Goal: Task Accomplishment & Management: Manage account settings

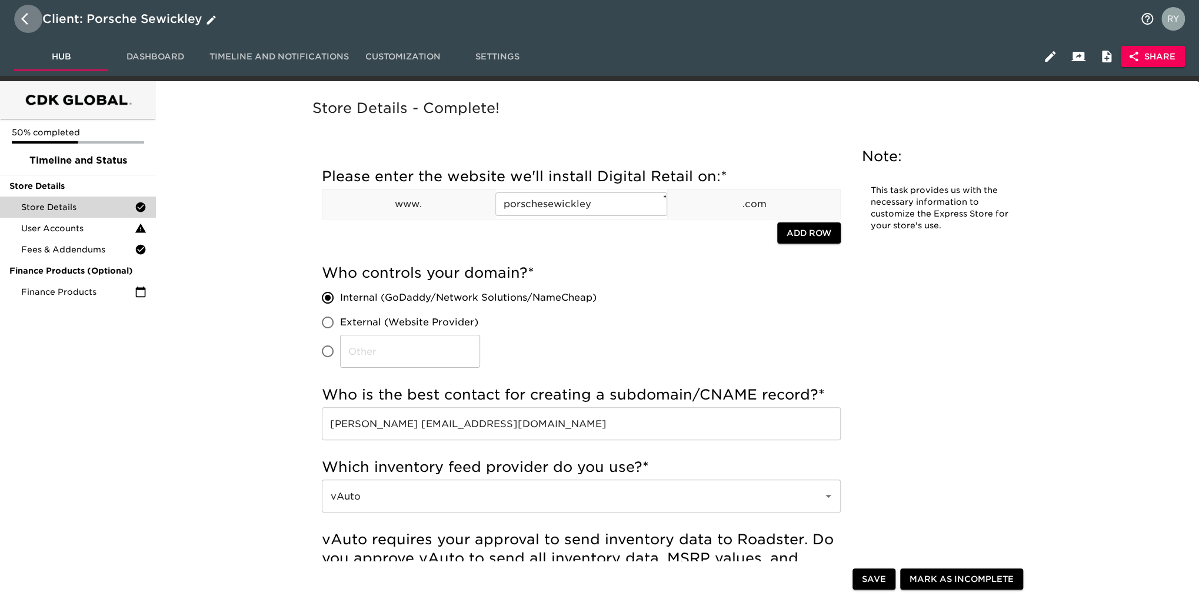
click at [21, 22] on icon "button" at bounding box center [28, 19] width 14 height 14
select select "10"
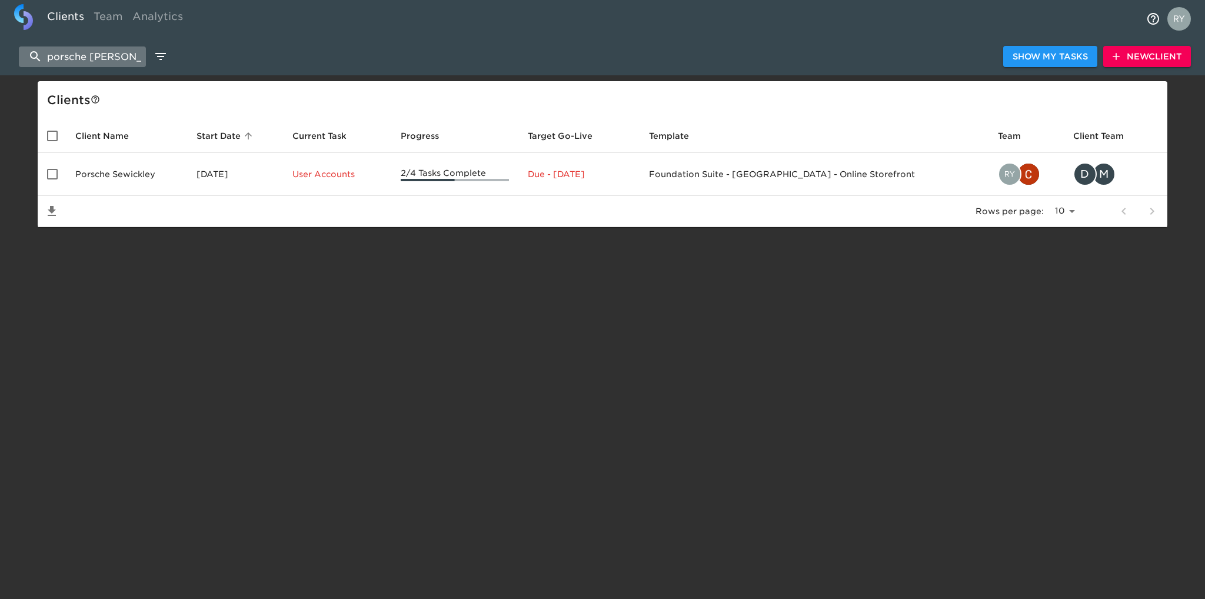
drag, startPoint x: 130, startPoint y: 55, endPoint x: 29, endPoint y: 66, distance: 101.2
click at [29, 66] on input "porsche [PERSON_NAME]" at bounding box center [82, 56] width 127 height 21
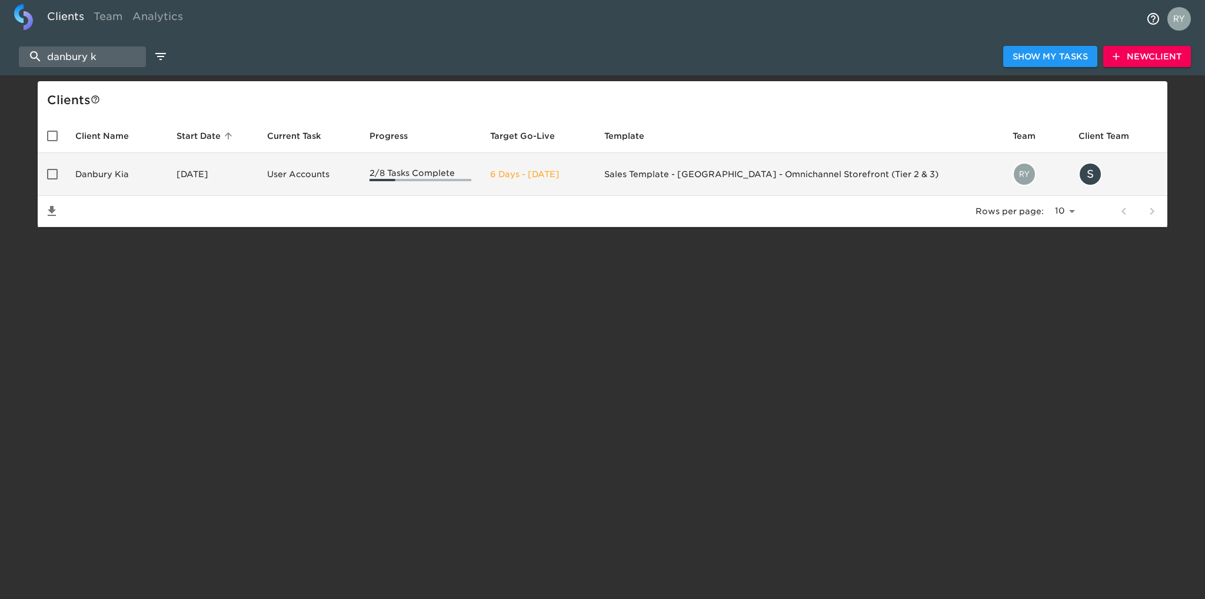
type input "danbury k"
click at [97, 172] on td "Danbury Kia" at bounding box center [116, 174] width 101 height 43
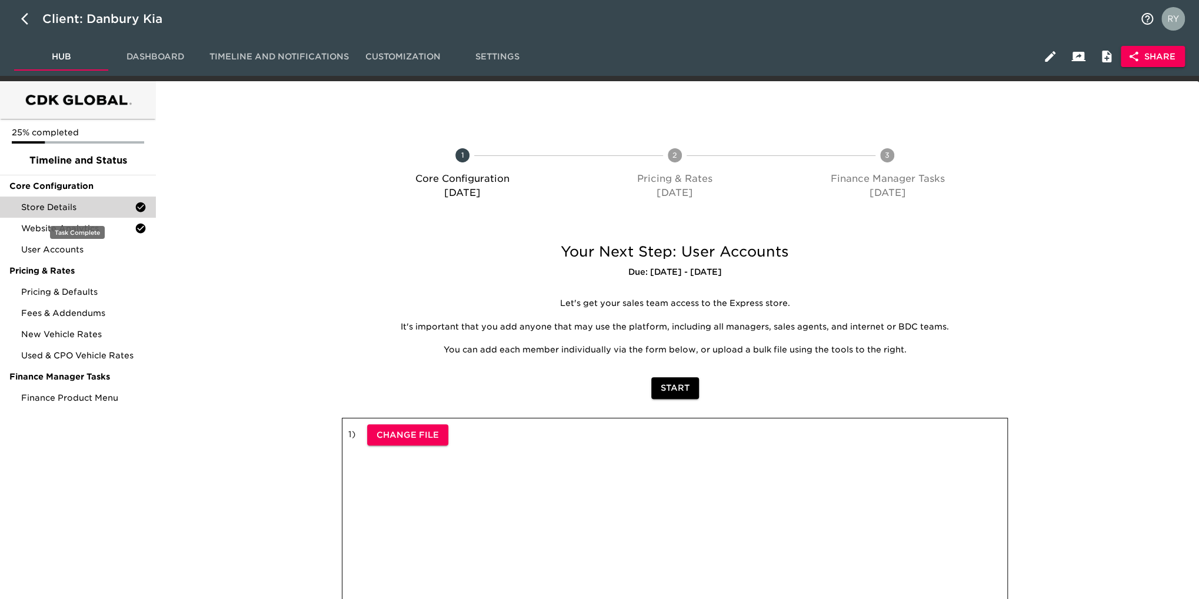
click at [90, 212] on span "Store Details" at bounding box center [78, 207] width 114 height 12
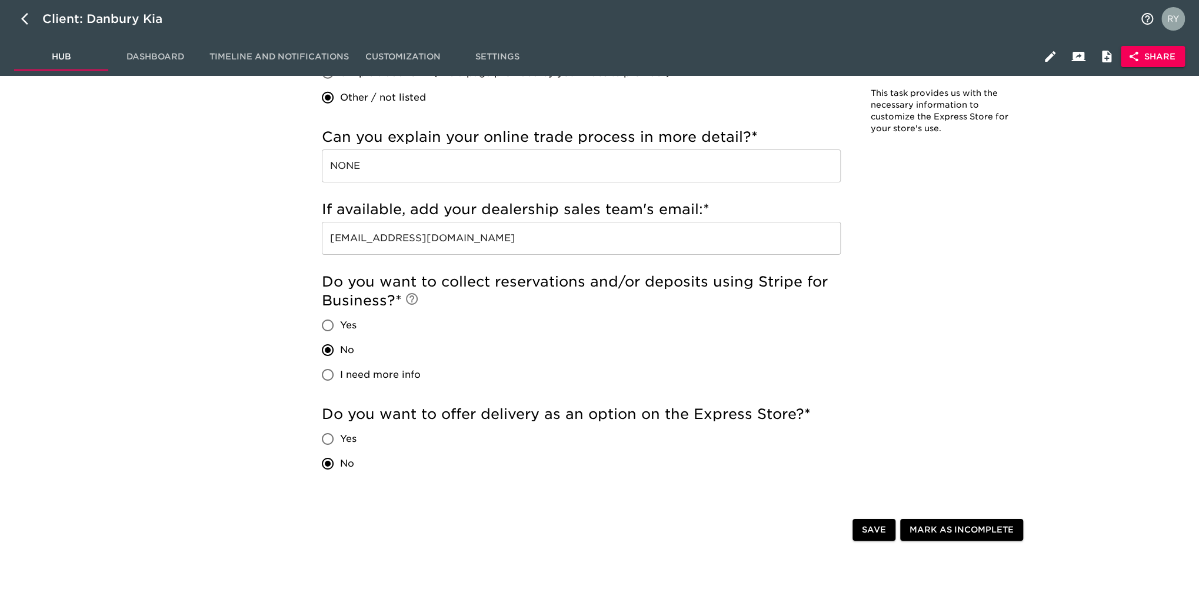
scroll to position [2432, 0]
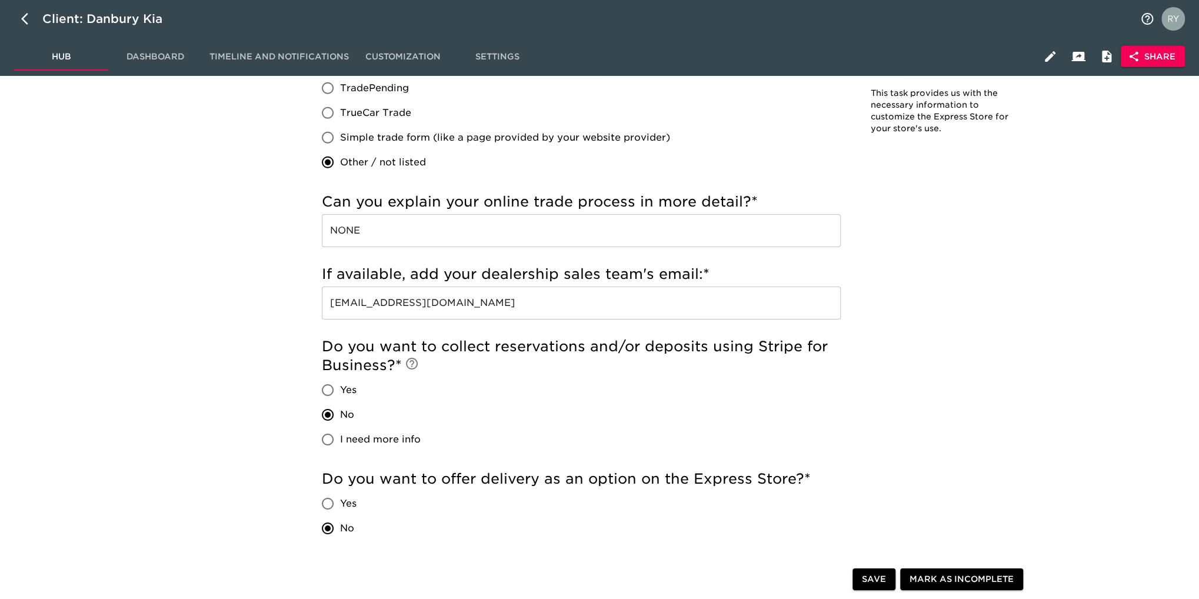
click at [1157, 61] on span "Share" at bounding box center [1152, 56] width 45 height 15
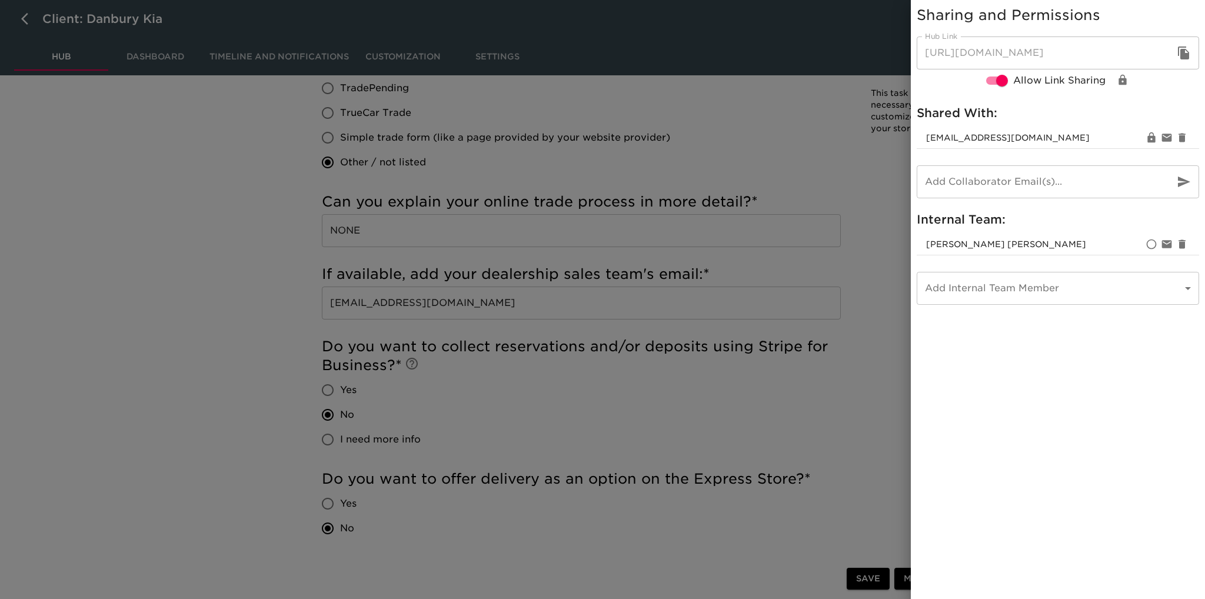
click at [790, 168] on div at bounding box center [602, 299] width 1205 height 599
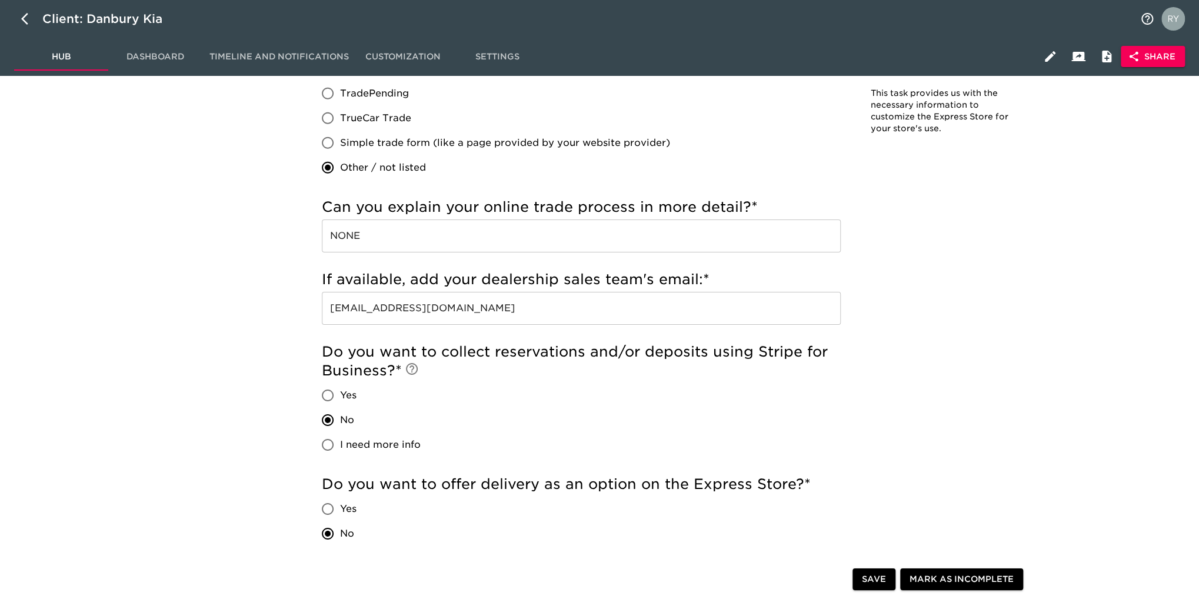
scroll to position [2490, 0]
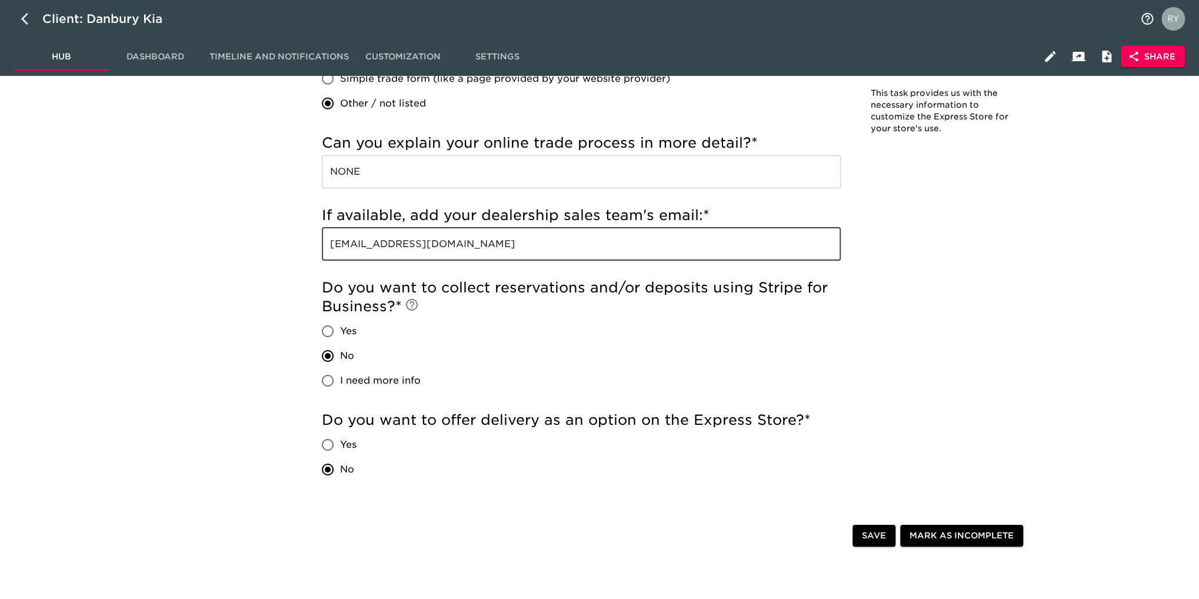
drag, startPoint x: 522, startPoint y: 244, endPoint x: 233, endPoint y: 232, distance: 289.1
click at [21, 21] on icon "button" at bounding box center [28, 19] width 14 height 14
select select "10"
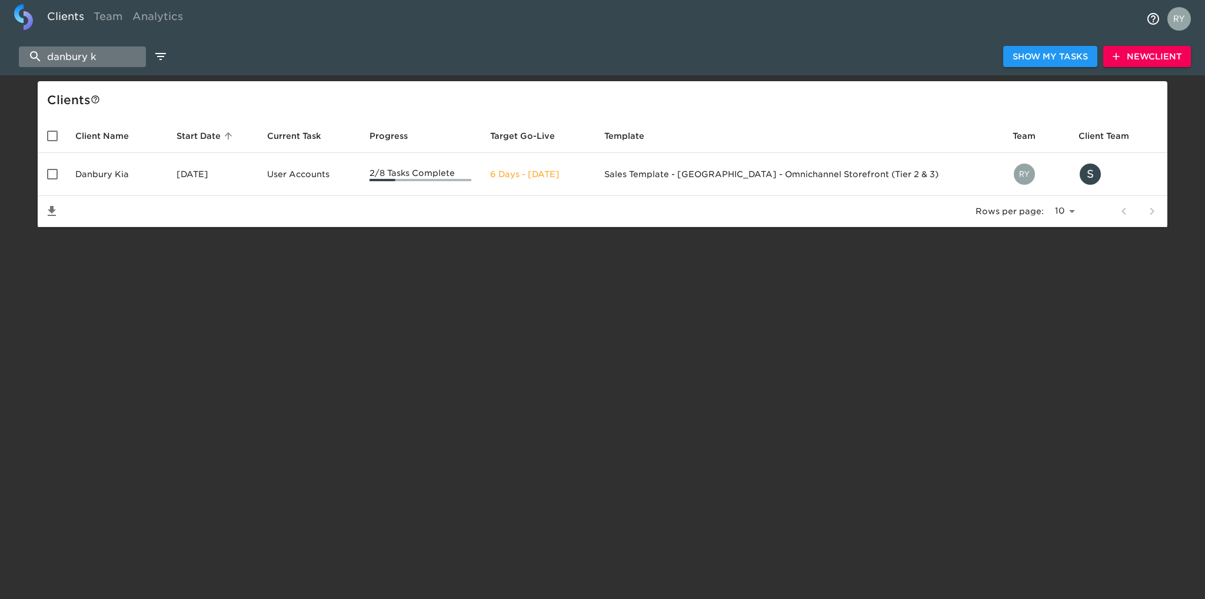
drag, startPoint x: 119, startPoint y: 48, endPoint x: 26, endPoint y: 64, distance: 93.8
click at [26, 64] on input "danbury k" at bounding box center [82, 56] width 127 height 21
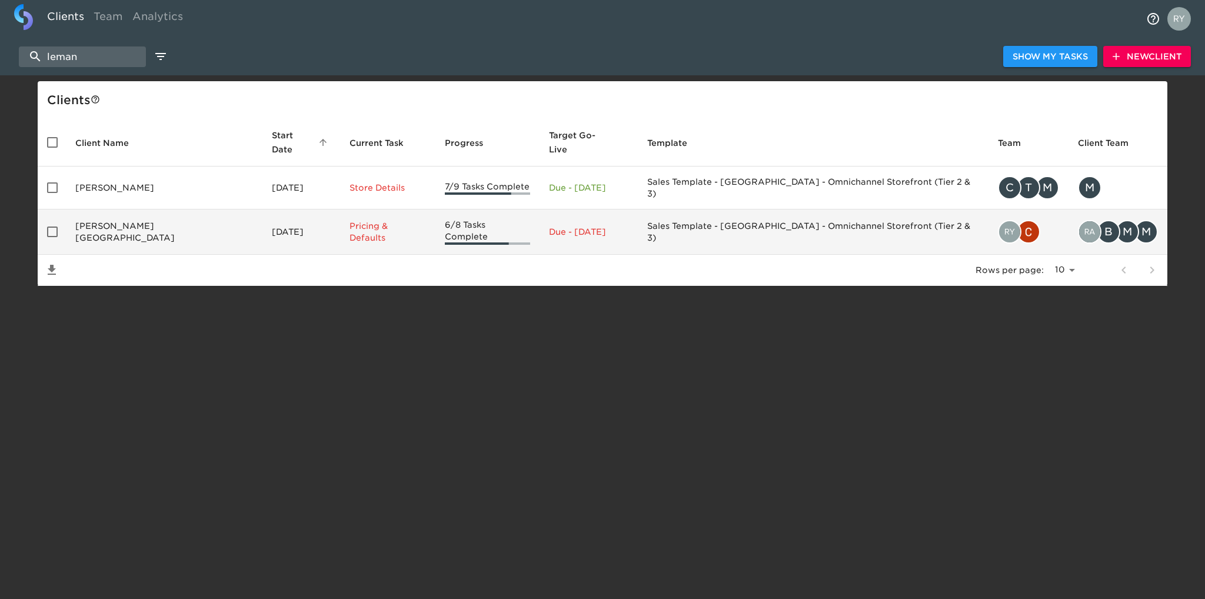
type input "leman"
click at [111, 215] on td "[PERSON_NAME][GEOGRAPHIC_DATA]" at bounding box center [164, 231] width 197 height 45
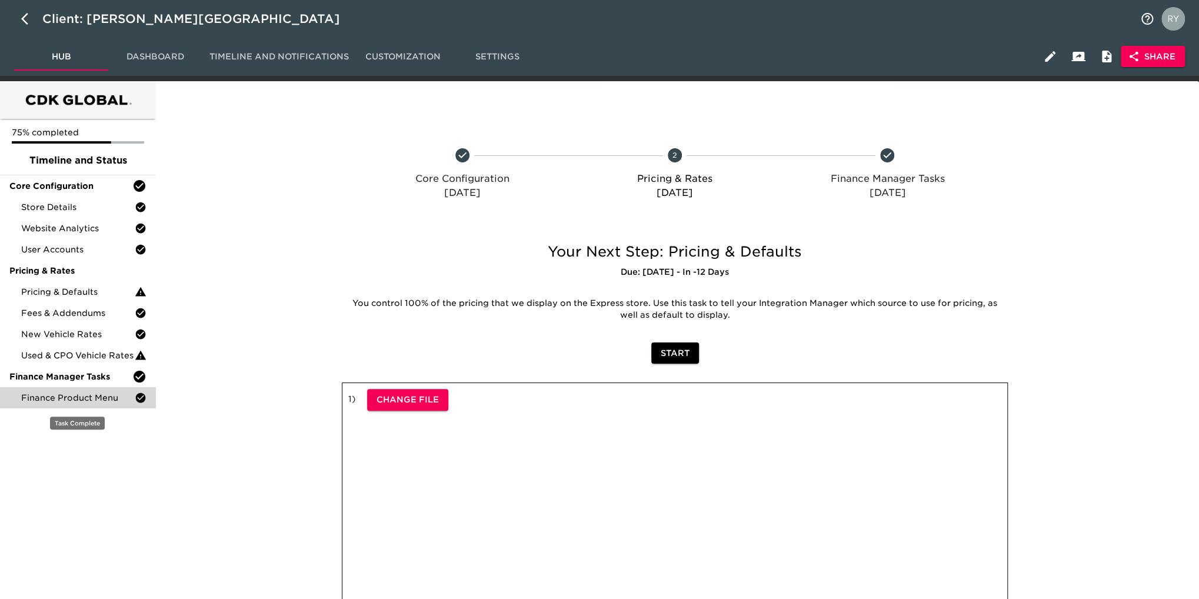
click at [105, 399] on span "Finance Product Menu" at bounding box center [78, 398] width 114 height 12
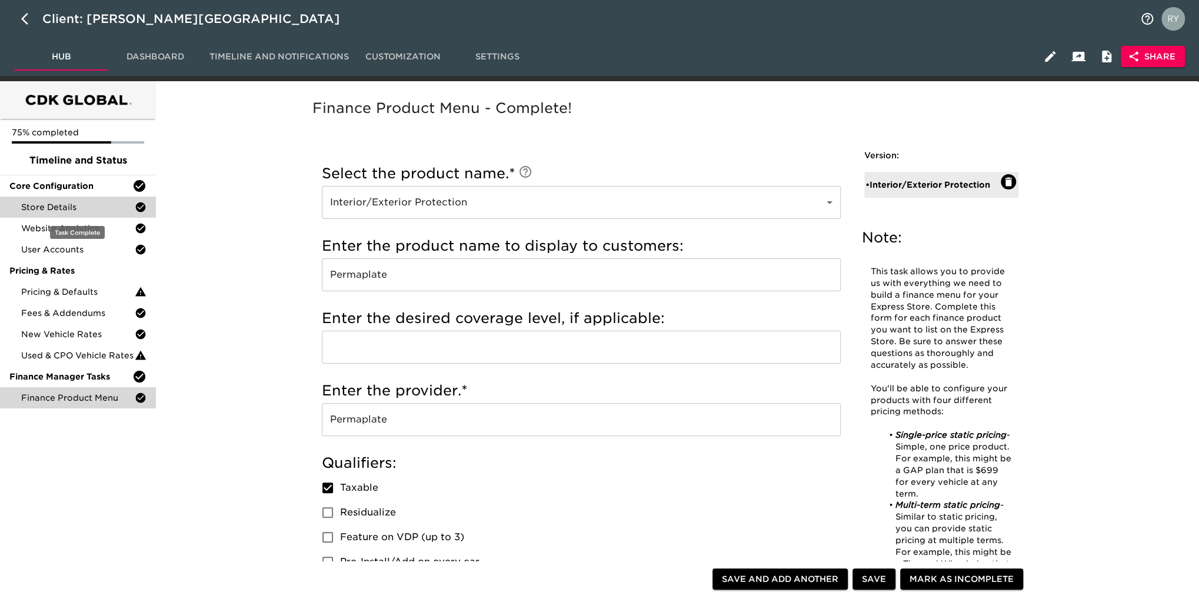
click at [78, 202] on span "Store Details" at bounding box center [78, 207] width 114 height 12
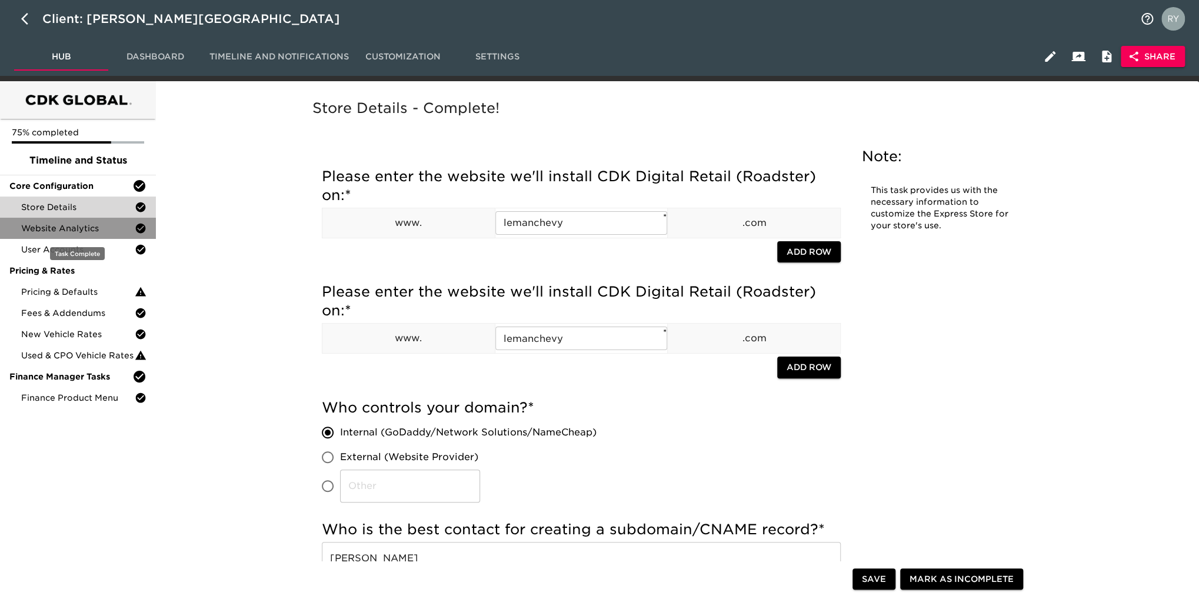
click at [84, 237] on div "Website Analytics" at bounding box center [78, 228] width 156 height 21
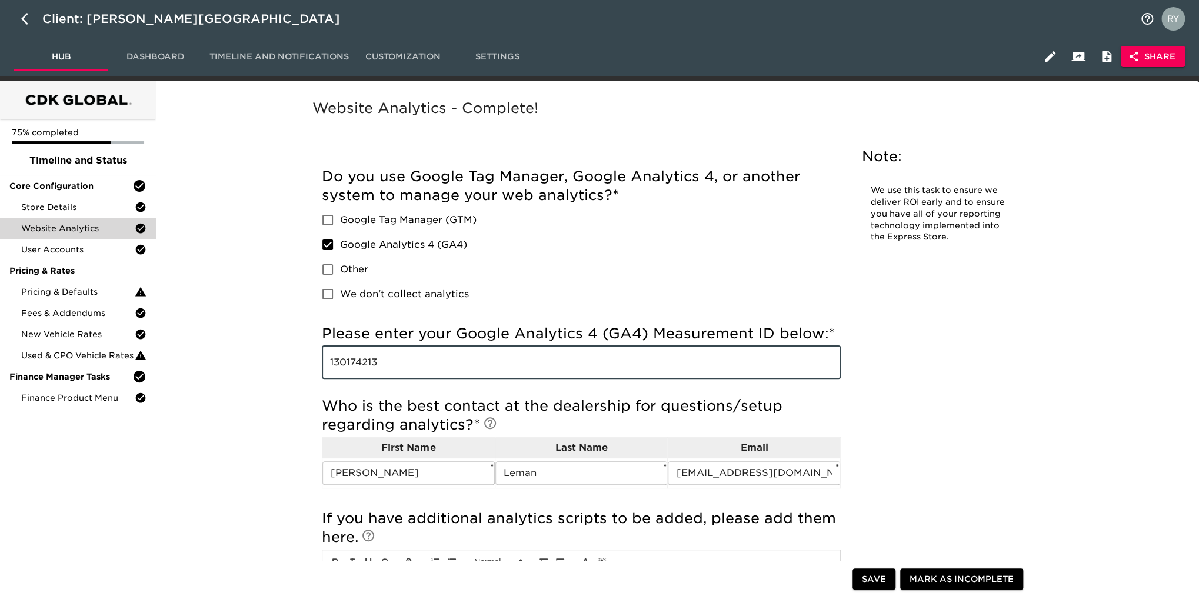
drag, startPoint x: 417, startPoint y: 362, endPoint x: 313, endPoint y: 373, distance: 104.7
click at [313, 373] on div "Incomplete: Please enter your Google Tag Manager (GTM) tracking ID below: Incom…" at bounding box center [581, 406] width 538 height 508
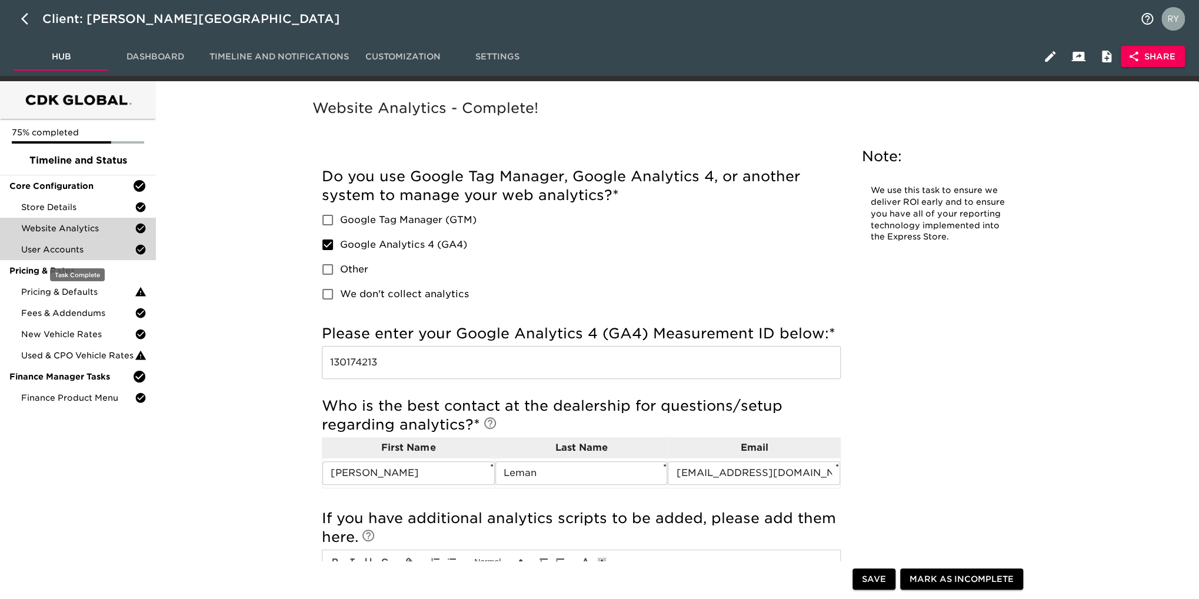
click at [75, 251] on span "User Accounts" at bounding box center [78, 250] width 114 height 12
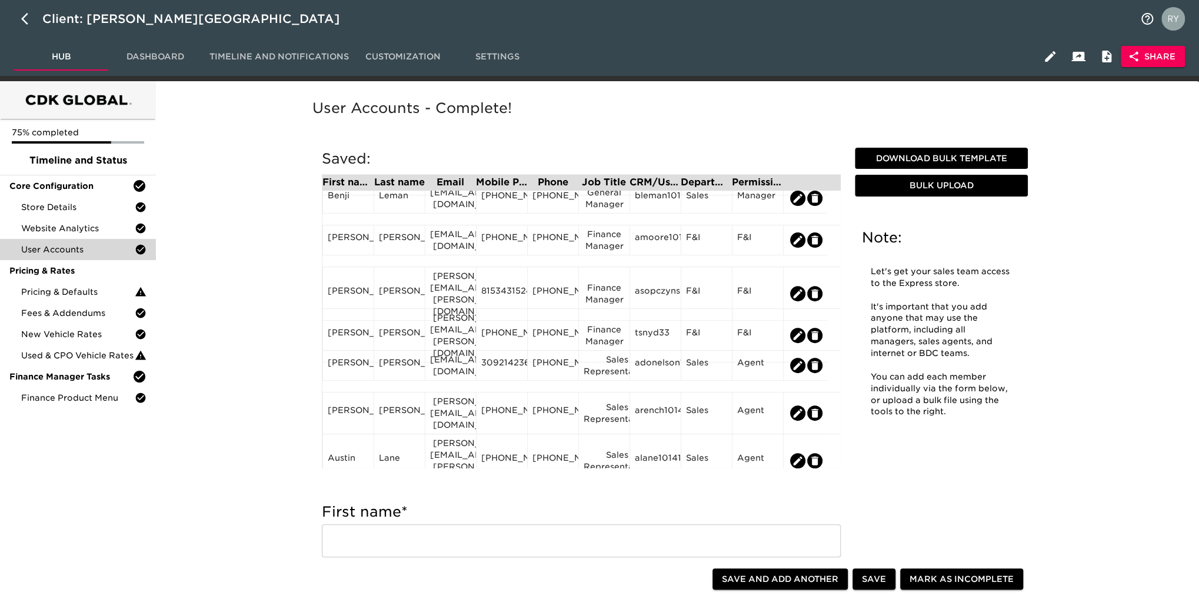
scroll to position [353, 0]
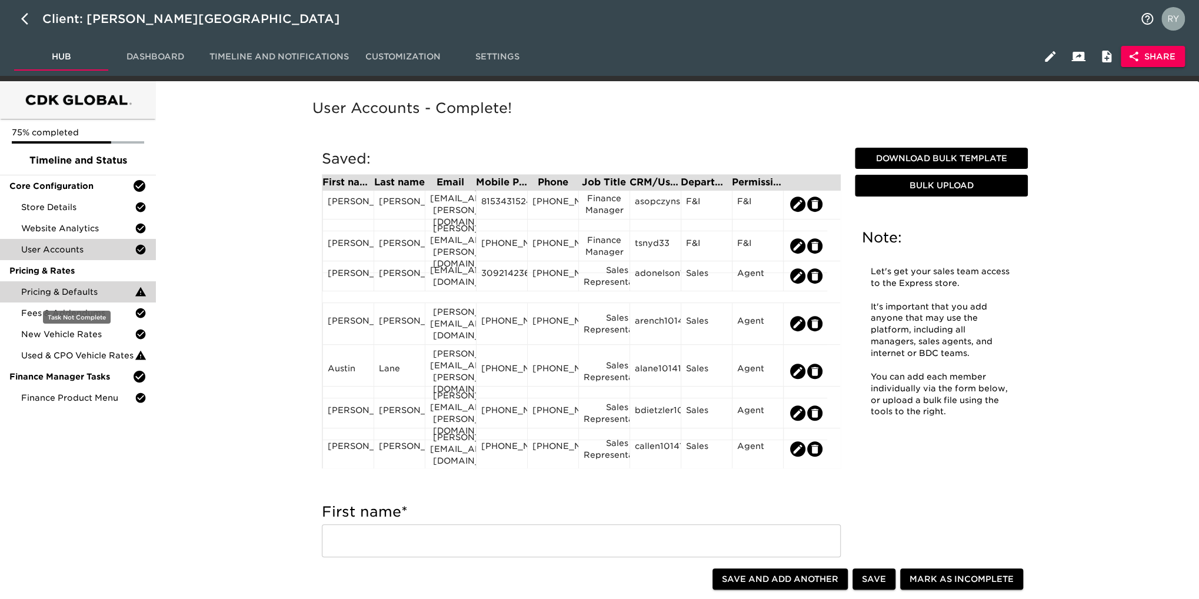
click at [68, 291] on span "Pricing & Defaults" at bounding box center [78, 292] width 114 height 12
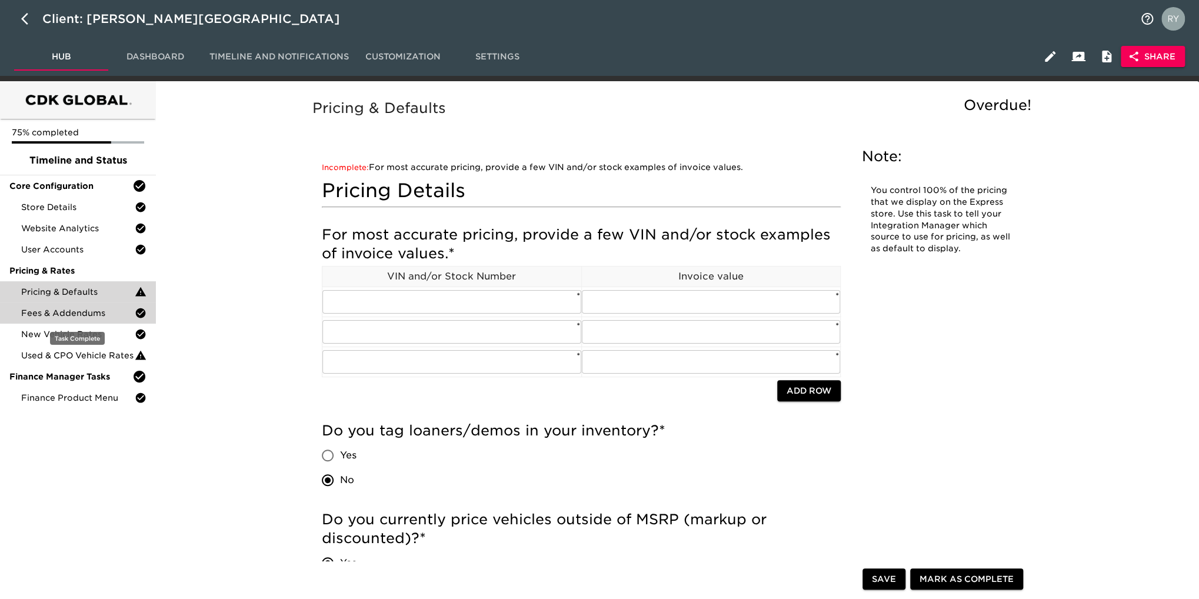
click at [56, 314] on span "Fees & Addendums" at bounding box center [78, 313] width 114 height 12
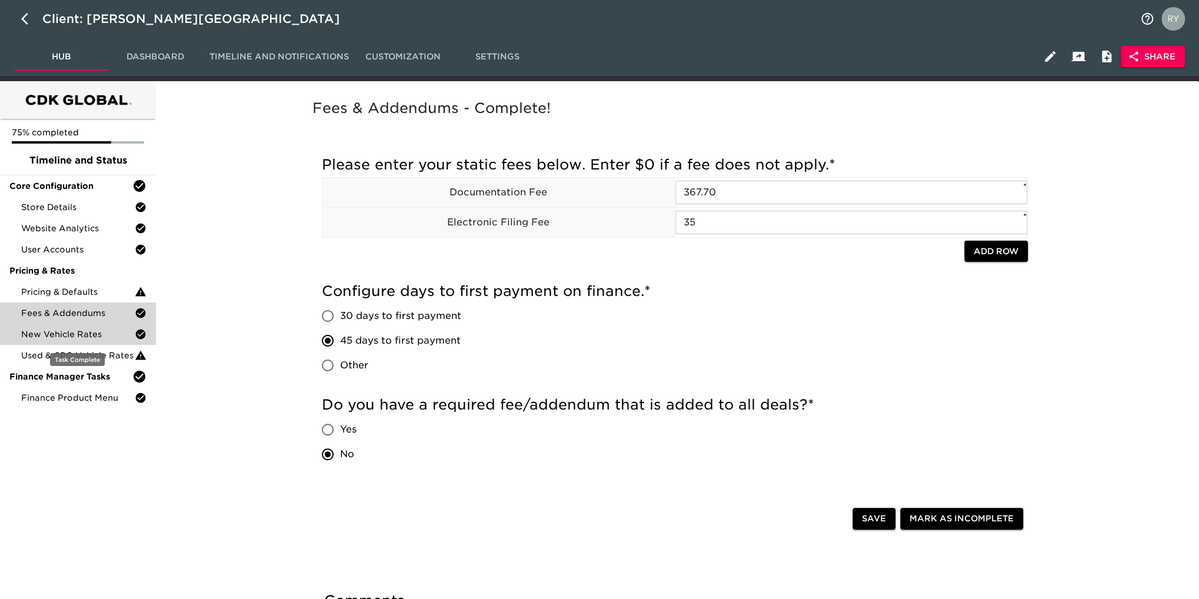
drag, startPoint x: 57, startPoint y: 335, endPoint x: 64, endPoint y: 331, distance: 7.7
click at [57, 335] on span "New Vehicle Rates" at bounding box center [78, 334] width 114 height 12
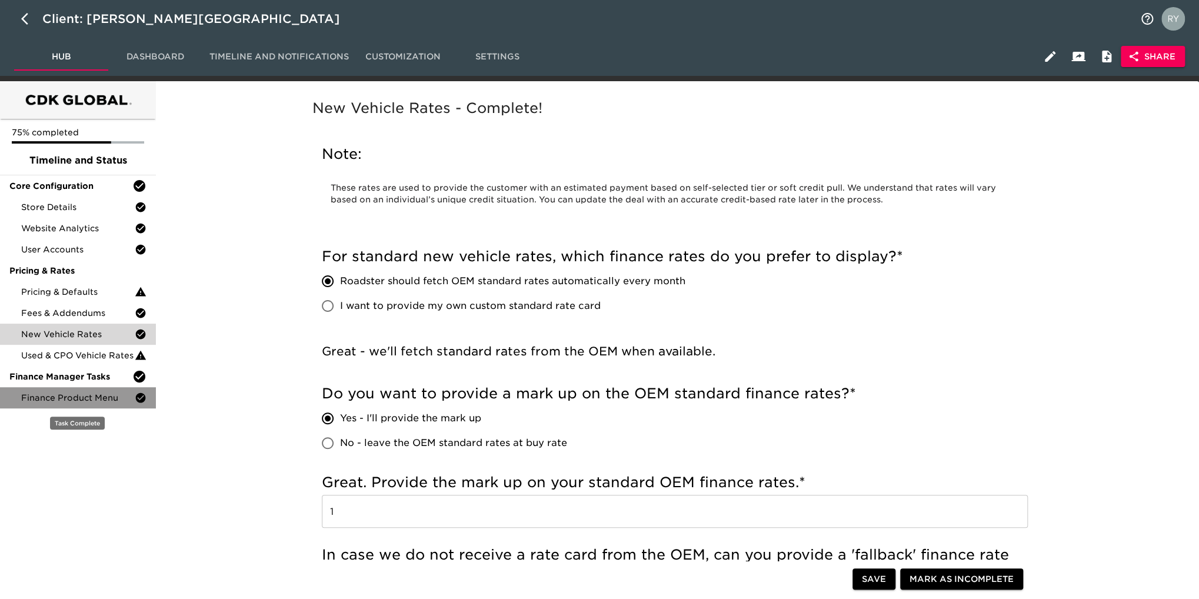
click at [68, 404] on div "Finance Product Menu" at bounding box center [78, 397] width 156 height 21
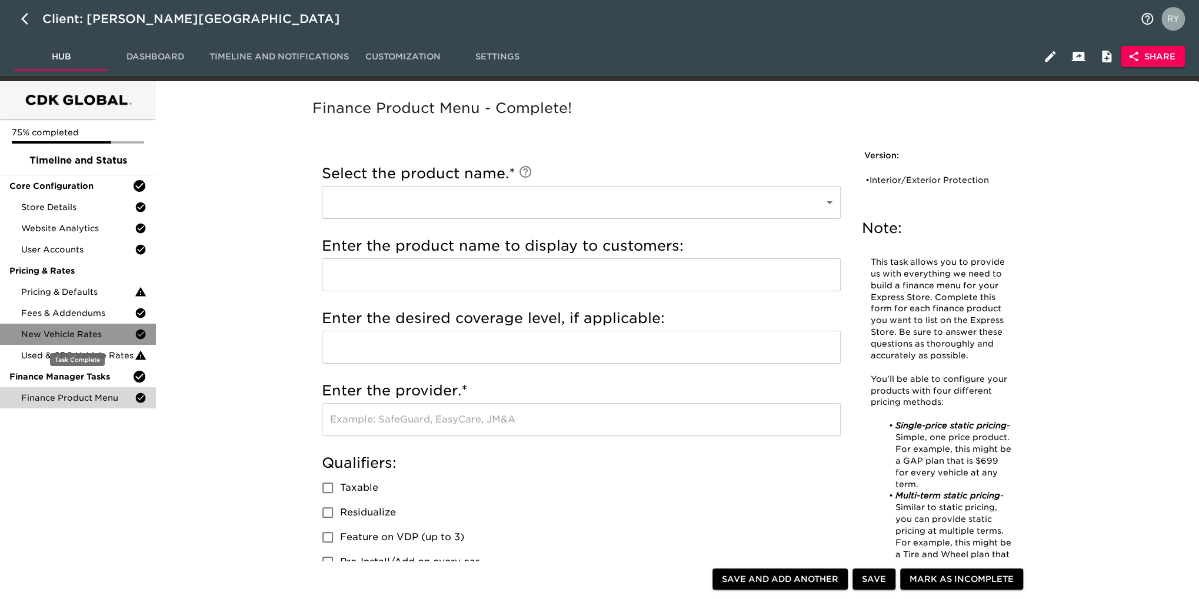
click at [32, 341] on div "New Vehicle Rates" at bounding box center [78, 334] width 156 height 21
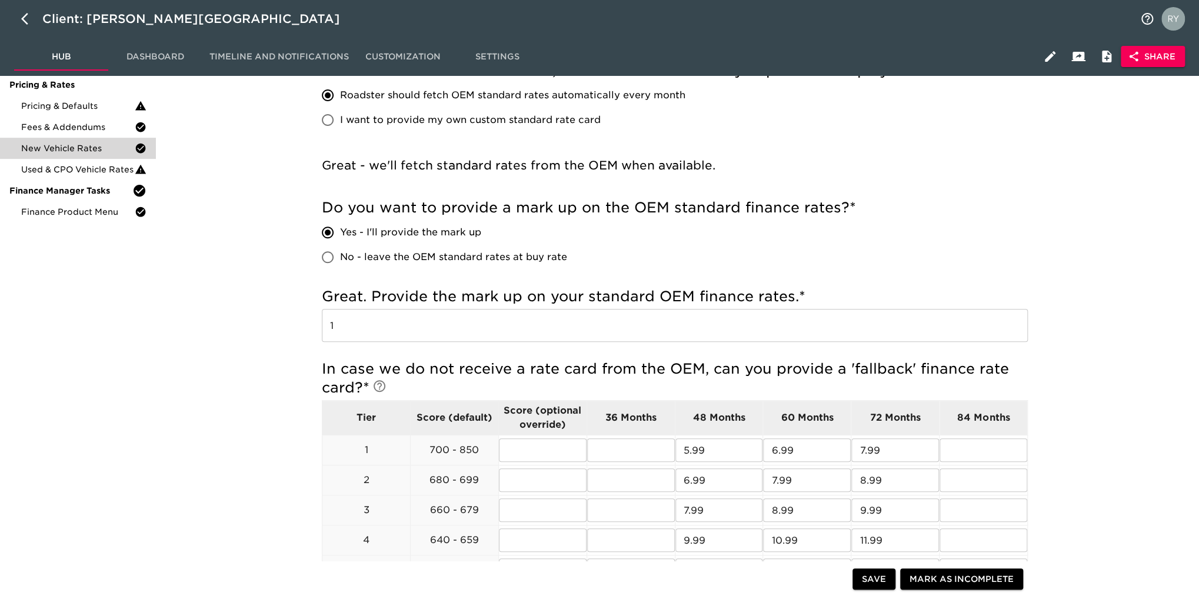
scroll to position [118, 0]
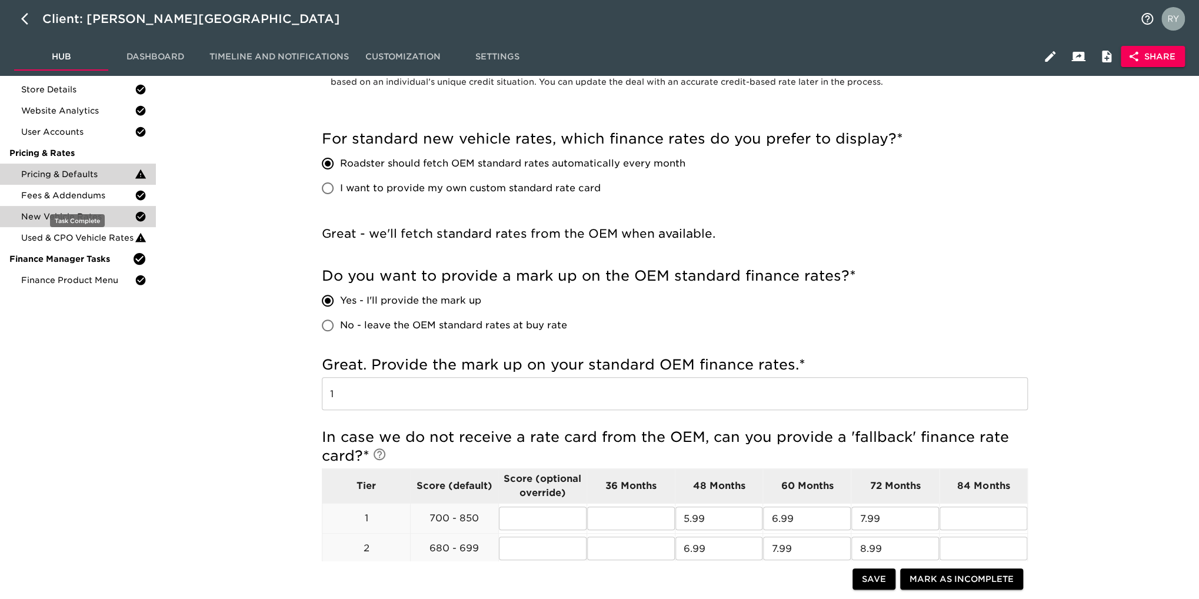
click at [94, 179] on span "Pricing & Defaults" at bounding box center [78, 174] width 114 height 12
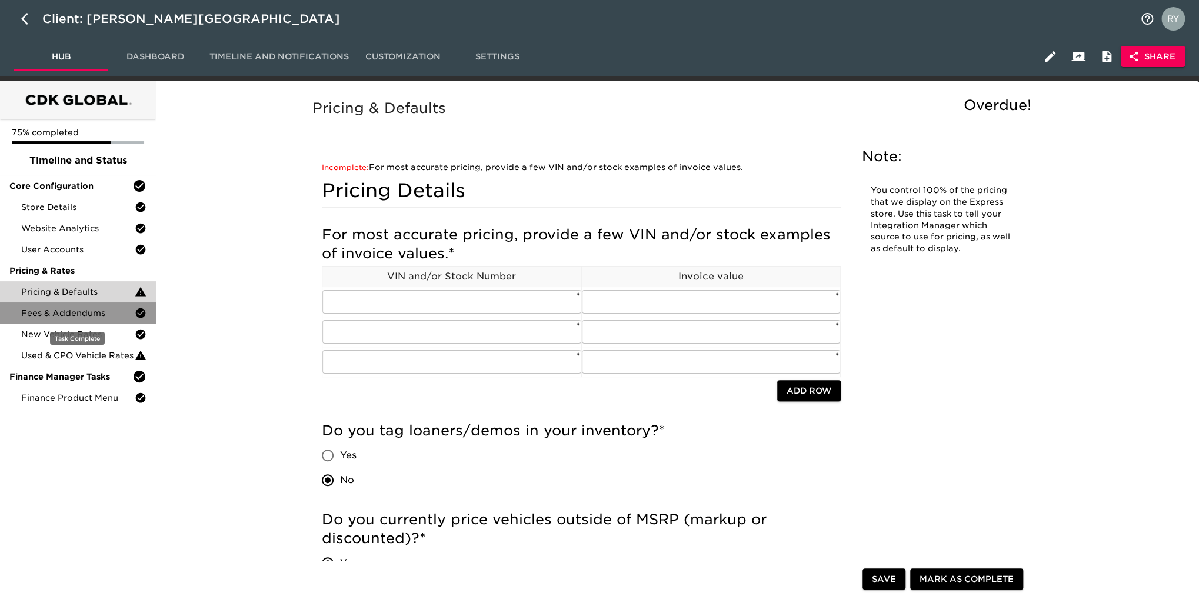
click at [66, 319] on div "Fees & Addendums" at bounding box center [78, 312] width 156 height 21
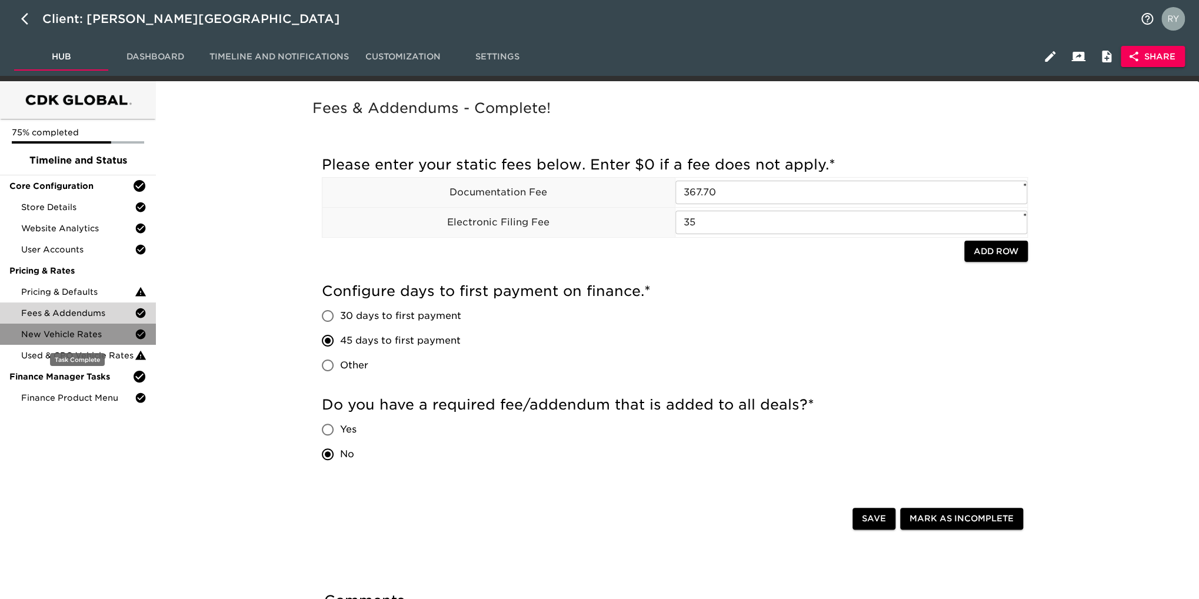
click at [85, 328] on span "New Vehicle Rates" at bounding box center [78, 334] width 114 height 12
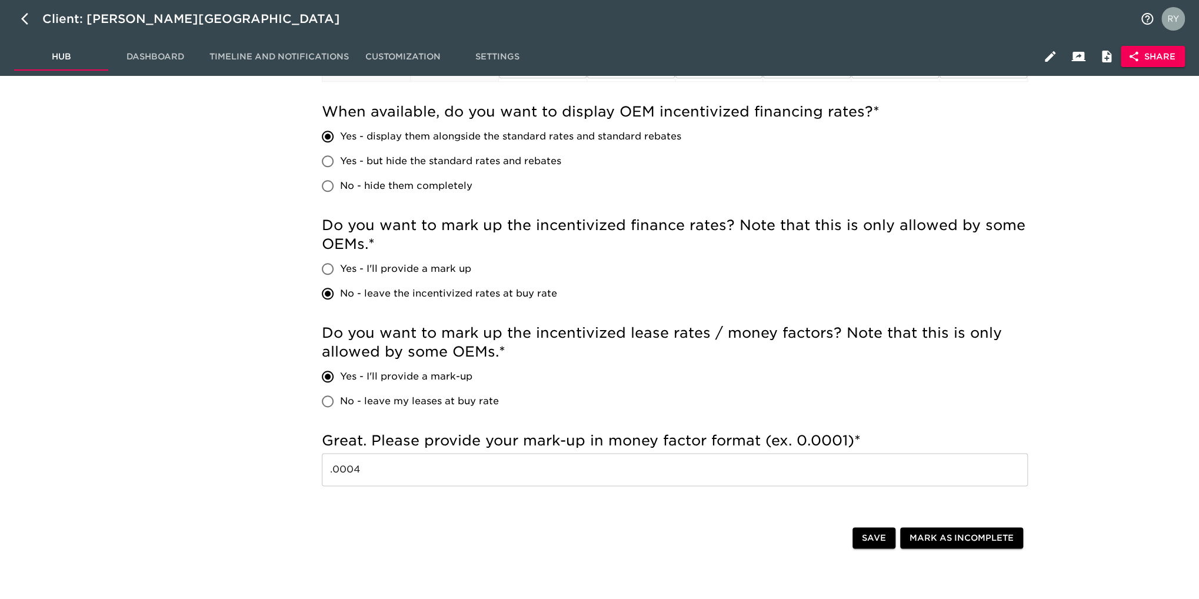
scroll to position [824, 0]
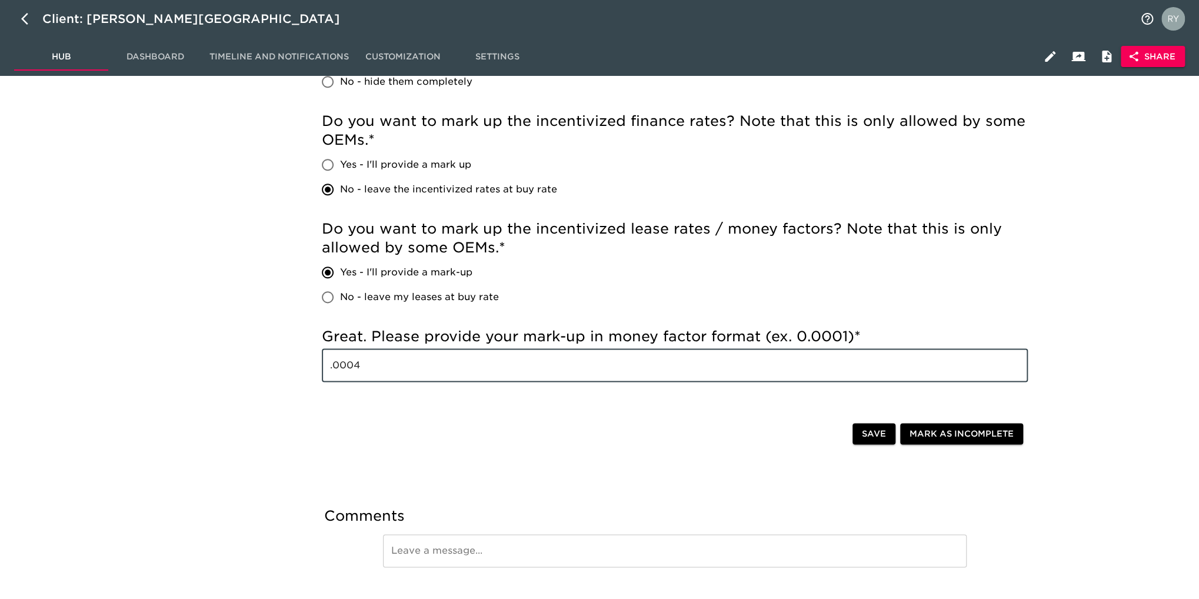
drag, startPoint x: 341, startPoint y: 371, endPoint x: 294, endPoint y: 375, distance: 47.3
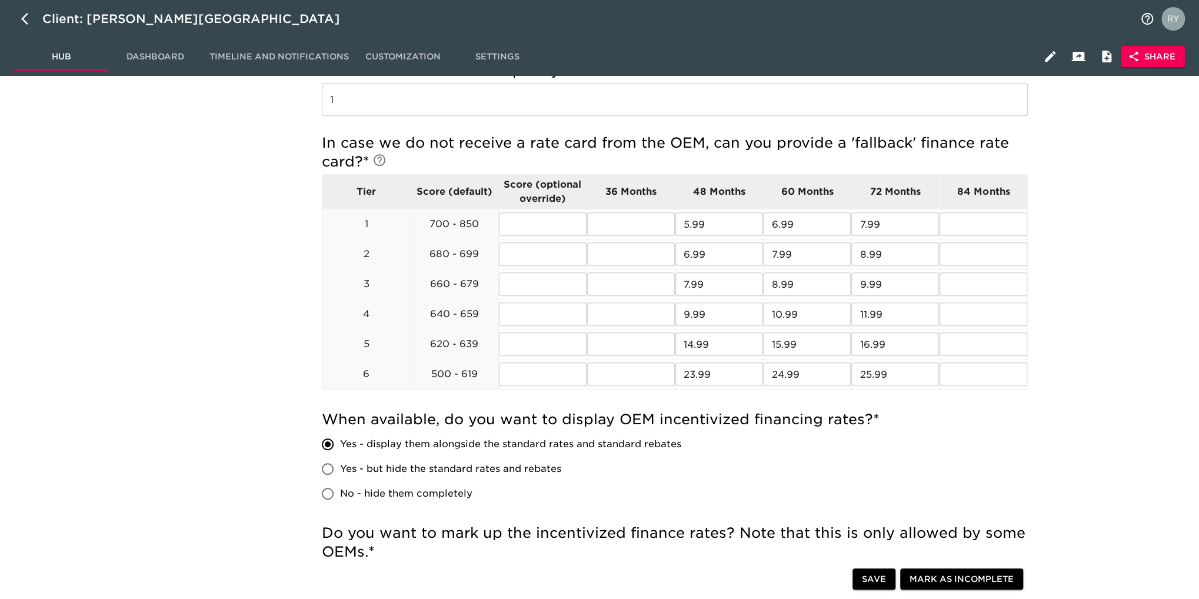
scroll to position [176, 0]
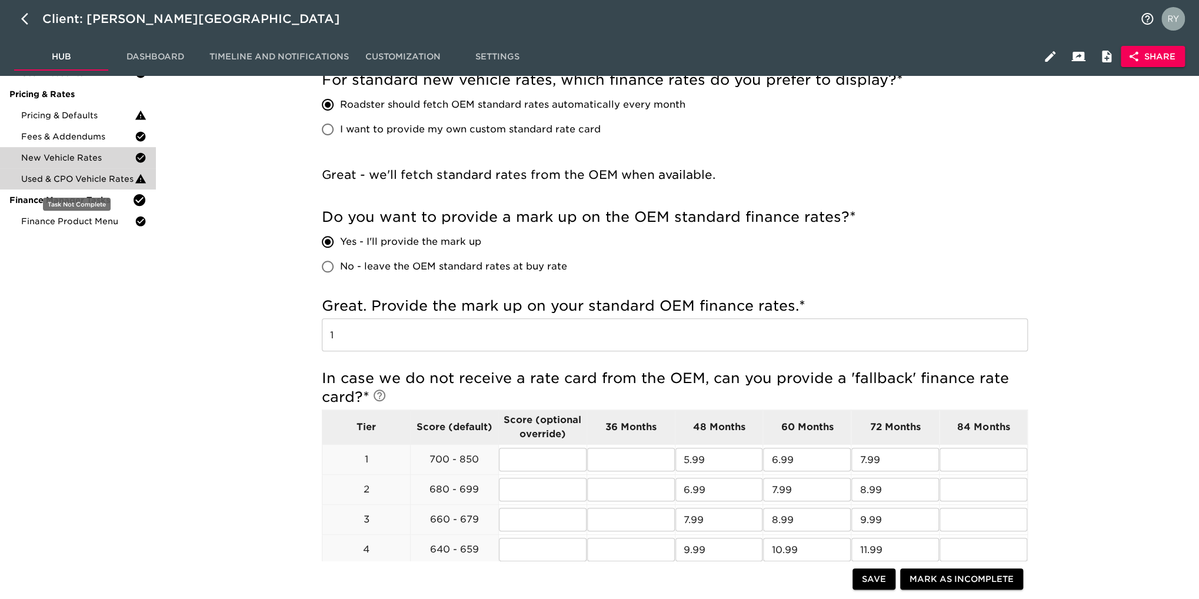
click at [89, 176] on span "Used & CPO Vehicle Rates" at bounding box center [78, 179] width 114 height 12
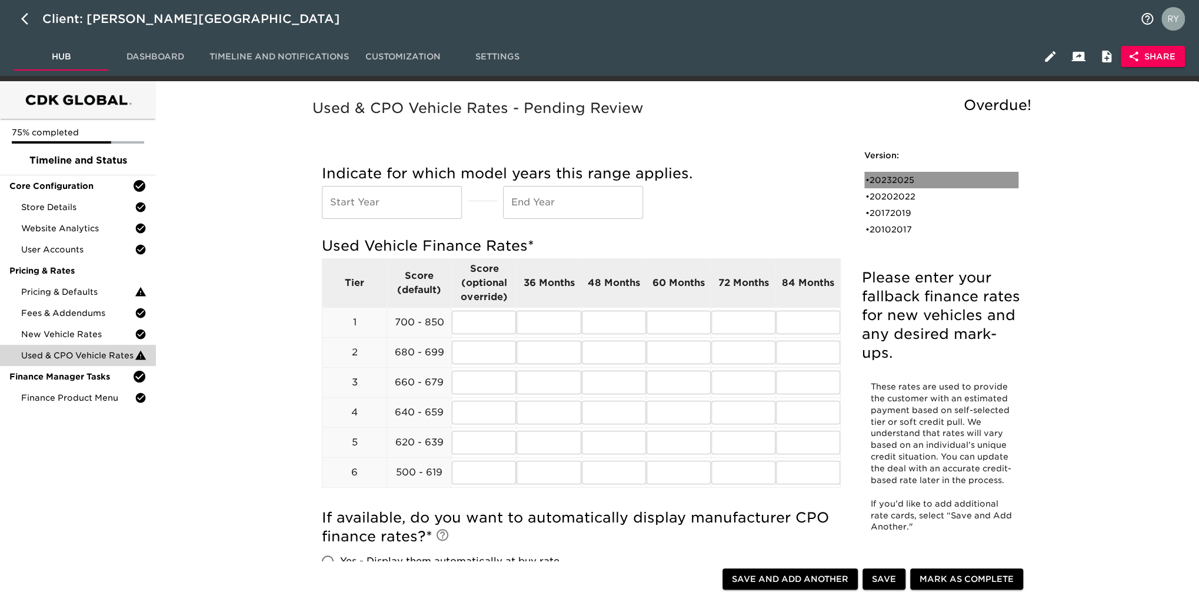
click at [901, 184] on div "• 20232025" at bounding box center [932, 180] width 135 height 12
type input "2023"
type input "2025"
radio input "true"
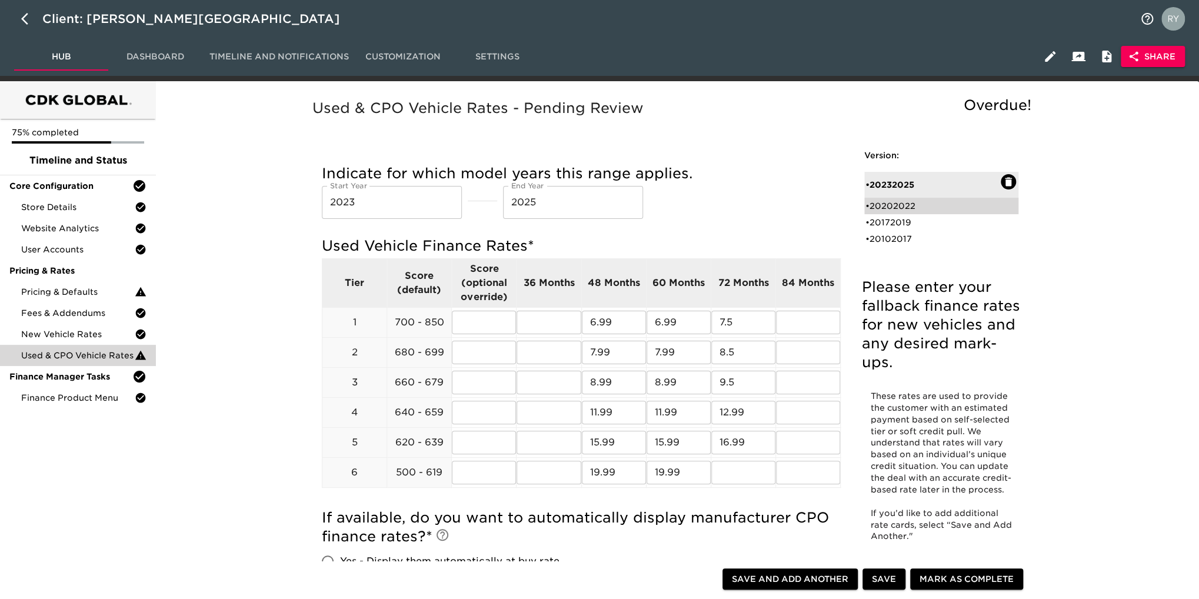
click at [900, 207] on div "• 20202022" at bounding box center [932, 206] width 135 height 12
type input "2020"
type input "2022"
radio input "false"
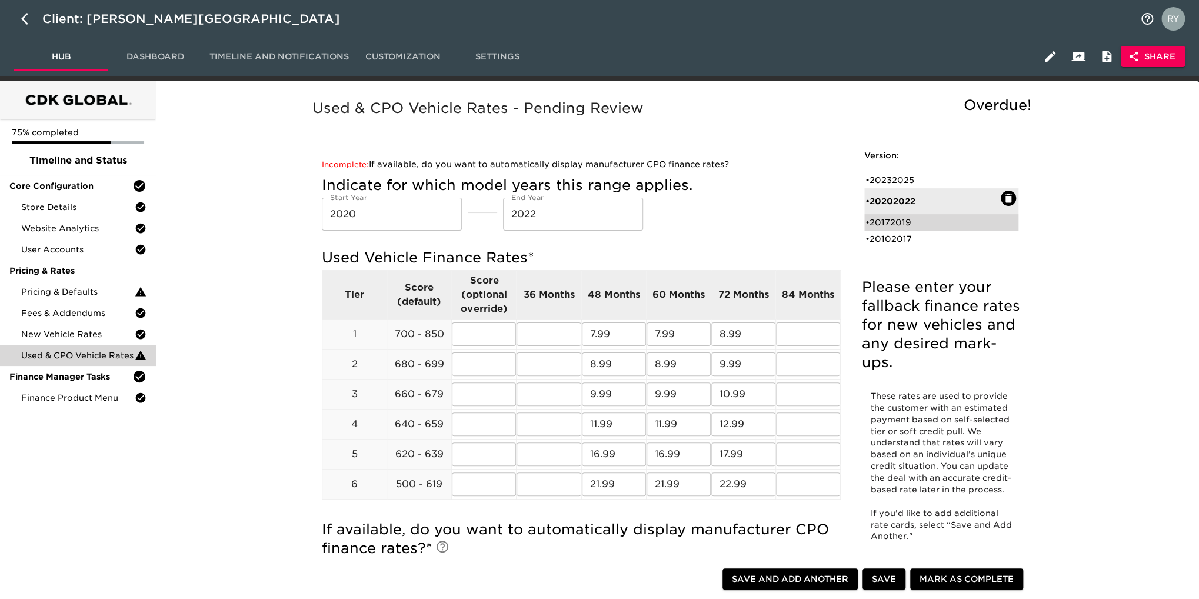
click at [922, 221] on div "• 20172019" at bounding box center [932, 223] width 135 height 12
type input "2017"
type input "2019"
radio input "true"
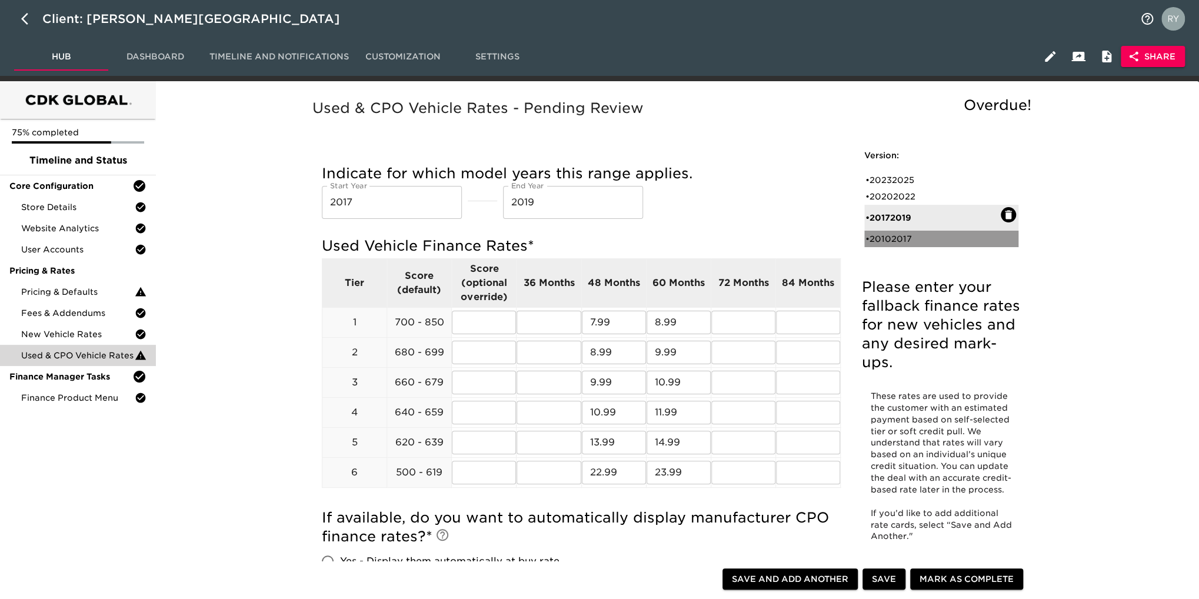
click at [887, 236] on div "• 20102017" at bounding box center [932, 239] width 135 height 12
type input "2010"
type input "2017"
radio input "false"
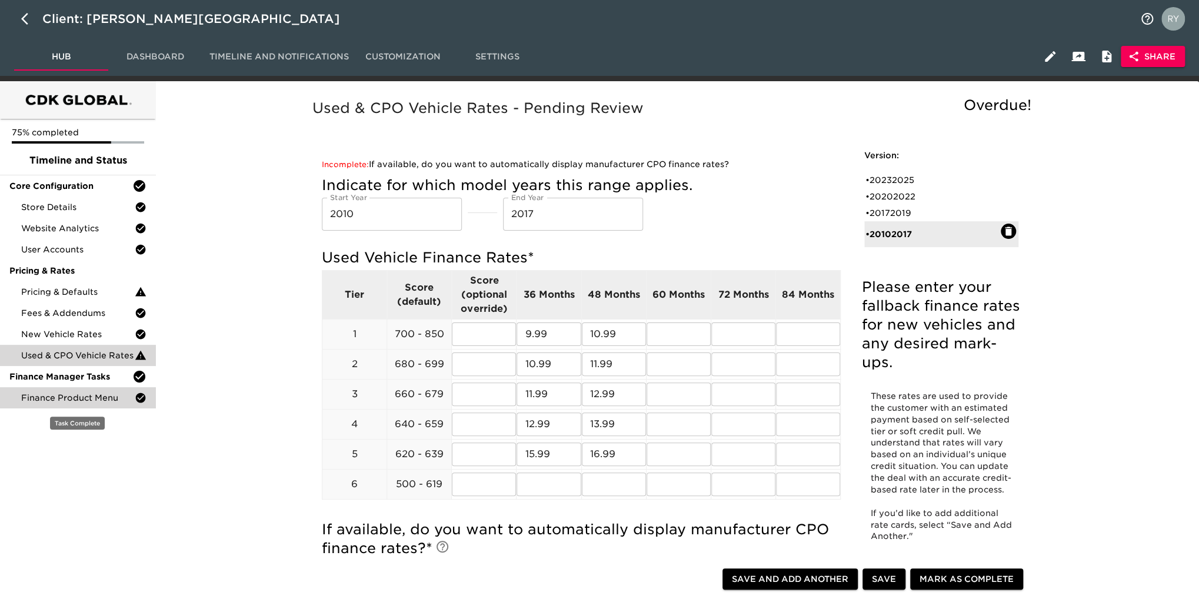
click at [91, 406] on div "Finance Product Menu" at bounding box center [78, 397] width 156 height 21
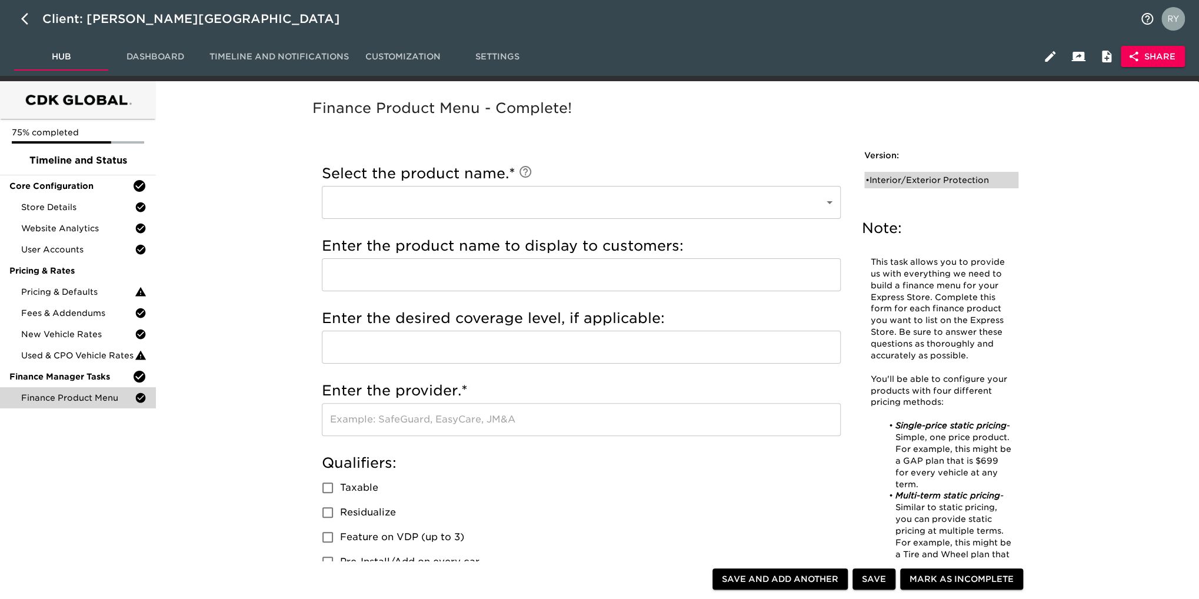
click at [915, 180] on div "• Interior/Exterior Protection" at bounding box center [932, 180] width 135 height 12
type input "Interior/Exterior Protection"
type input "Permaplate"
checkbox input "true"
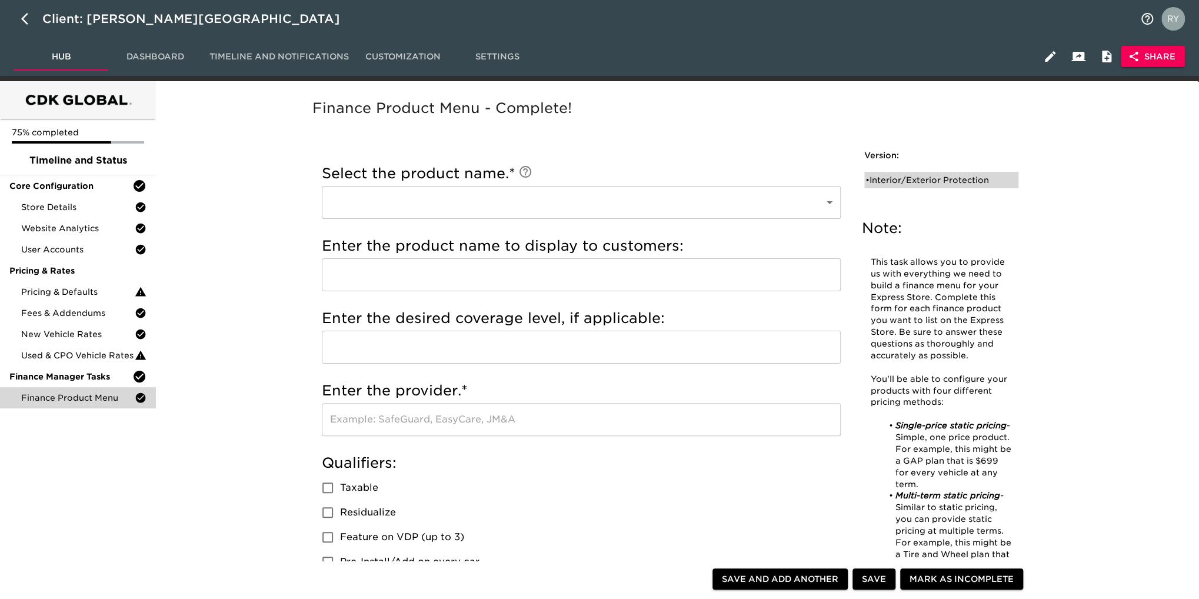
radio input "true"
type input "1795"
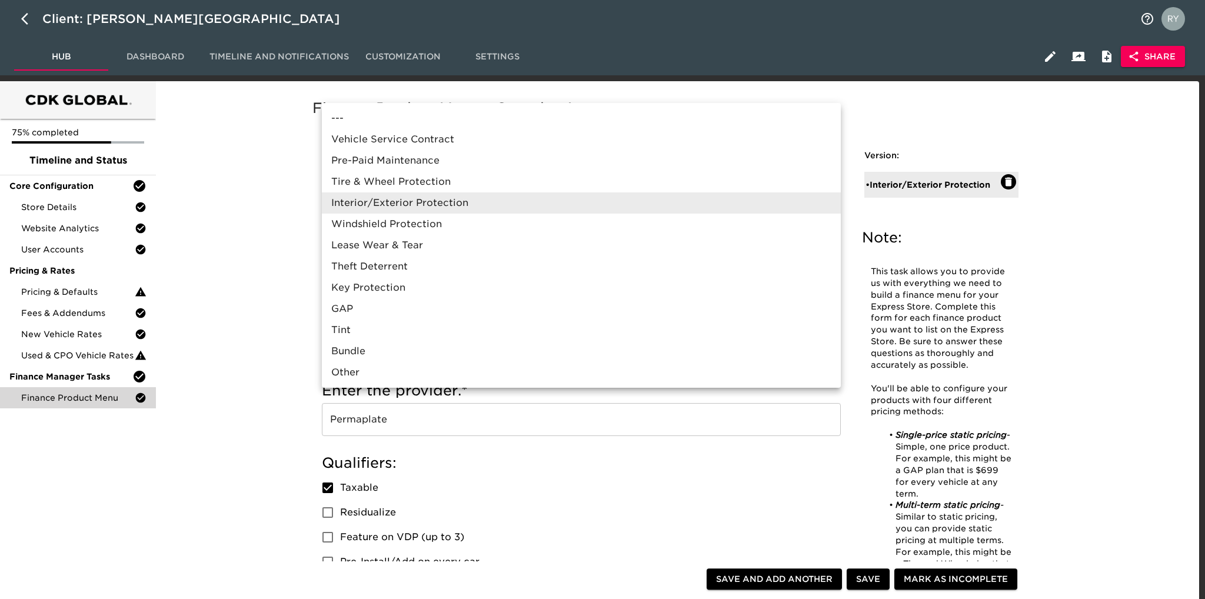
drag, startPoint x: 482, startPoint y: 200, endPoint x: 364, endPoint y: 207, distance: 119.1
click at [299, 227] on div at bounding box center [602, 299] width 1205 height 599
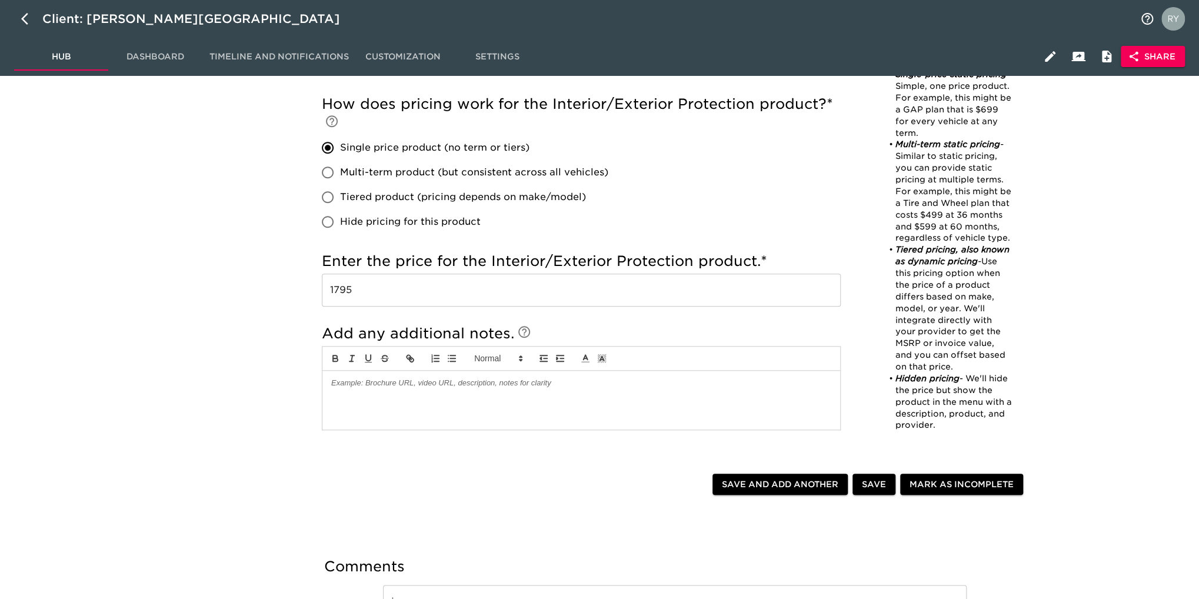
scroll to position [554, 0]
